Goal: Find specific page/section: Find specific page/section

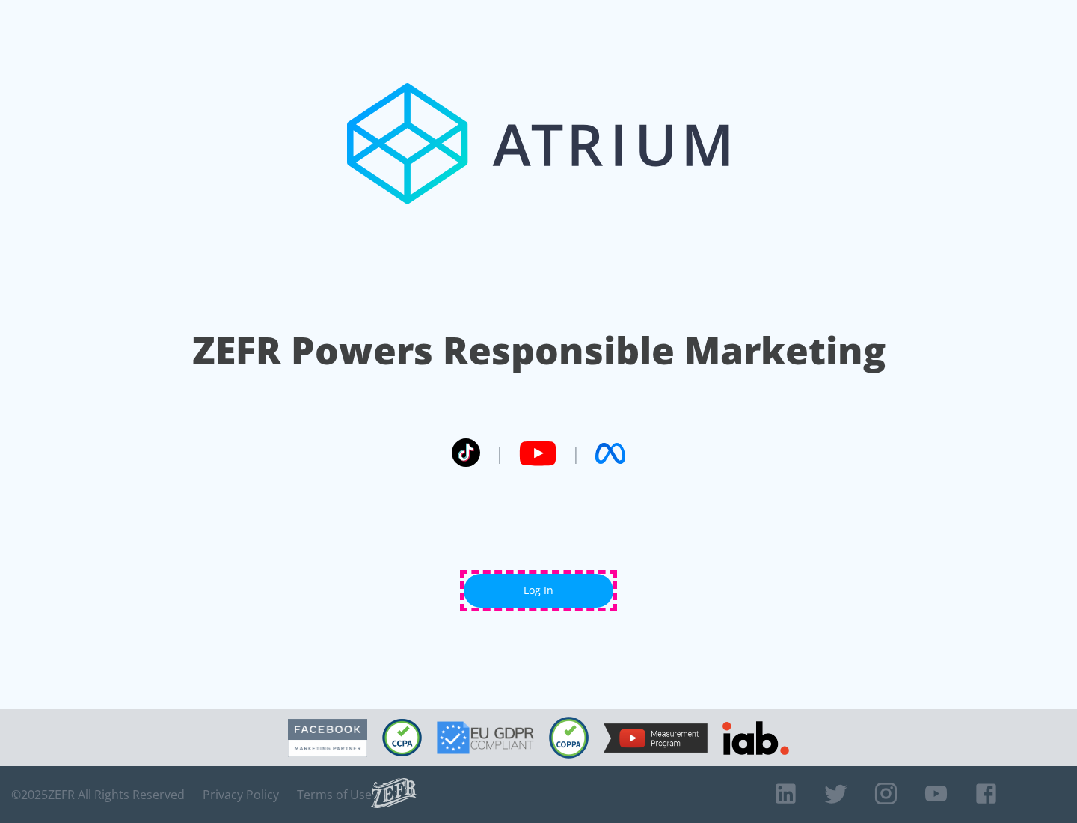
click at [539, 590] on link "Log In" at bounding box center [539, 591] width 150 height 34
